Goal: Task Accomplishment & Management: Use online tool/utility

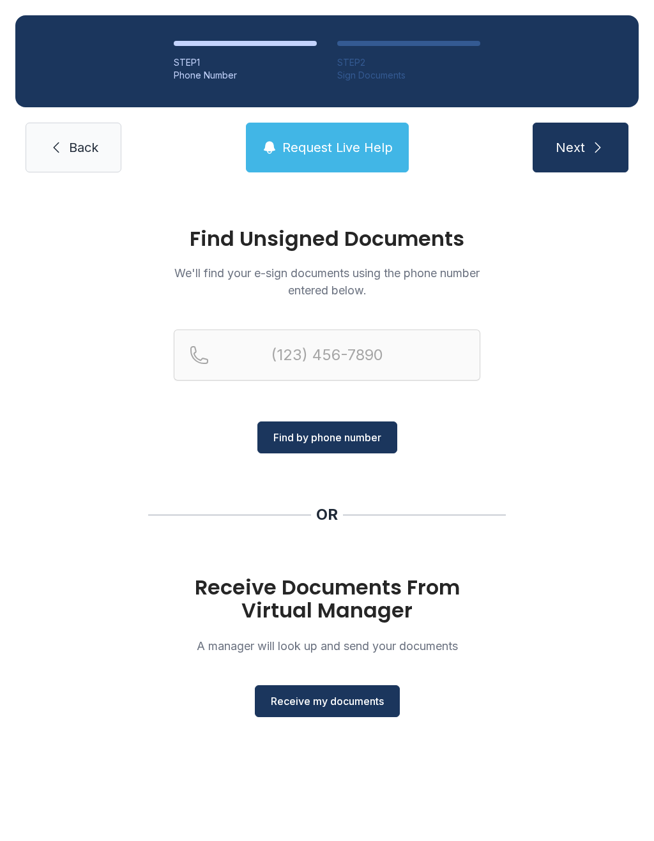
click at [335, 704] on span "Receive my documents" at bounding box center [327, 701] width 113 height 15
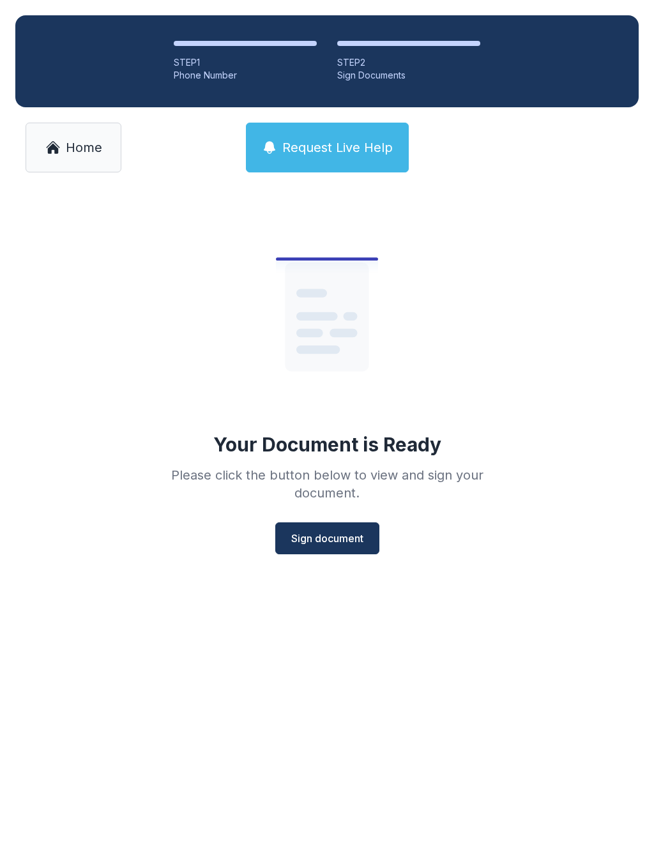
click at [336, 534] on span "Sign document" at bounding box center [327, 538] width 72 height 15
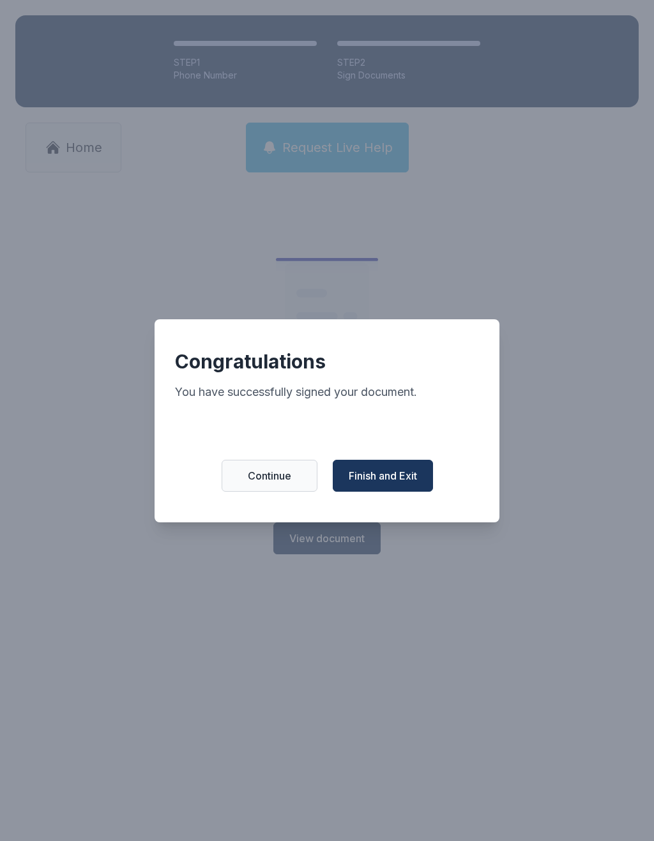
click at [364, 483] on span "Finish and Exit" at bounding box center [383, 475] width 68 height 15
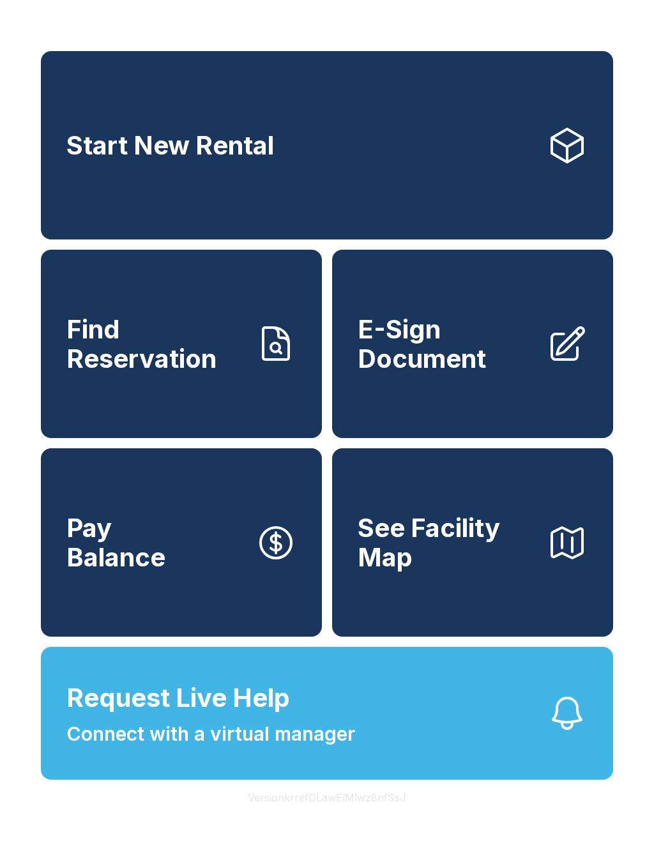
click at [410, 391] on link "E-Sign Document" at bounding box center [472, 344] width 281 height 188
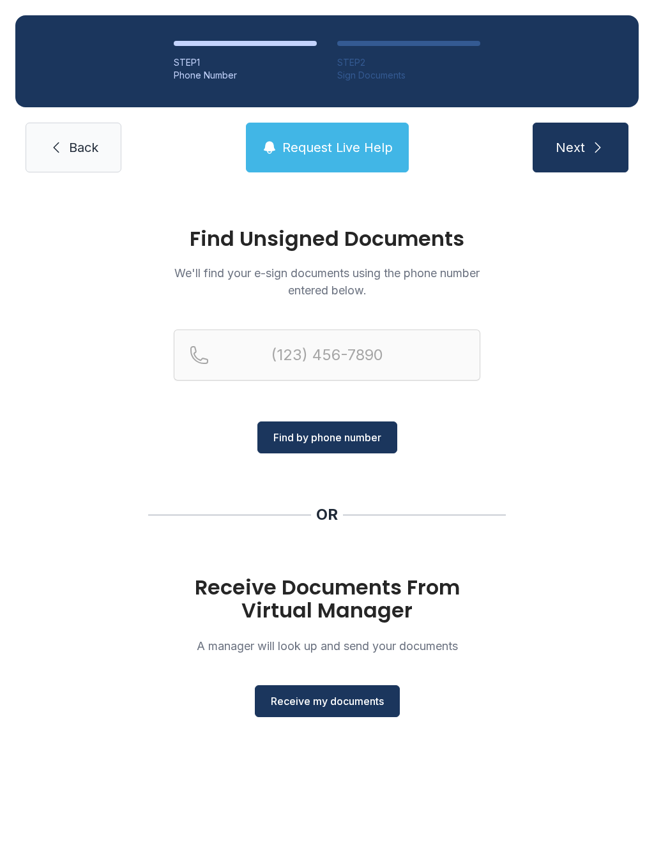
click at [283, 695] on span "Receive my documents" at bounding box center [327, 701] width 113 height 15
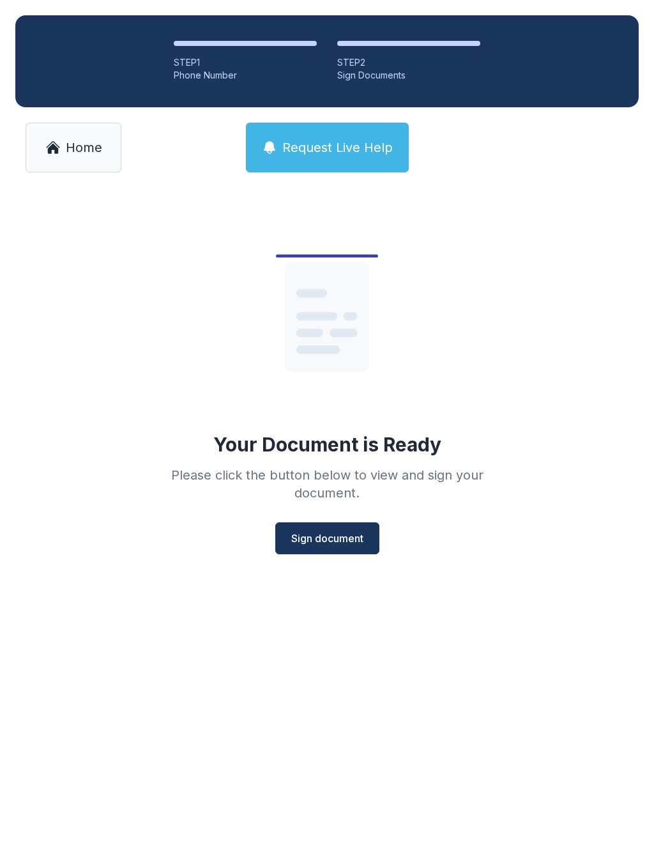
click at [296, 535] on span "Sign document" at bounding box center [327, 538] width 72 height 15
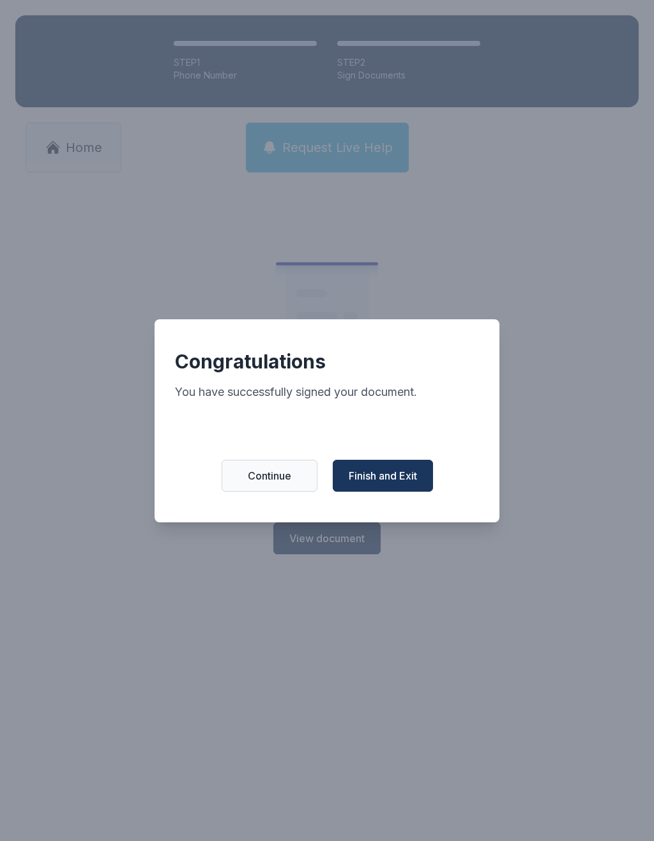
click at [374, 475] on button "Finish and Exit" at bounding box center [383, 476] width 100 height 32
